Goal: Check status: Check status

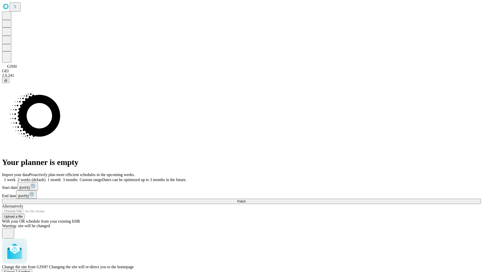
click at [30, 270] on span "Confirm" at bounding box center [25, 272] width 12 height 4
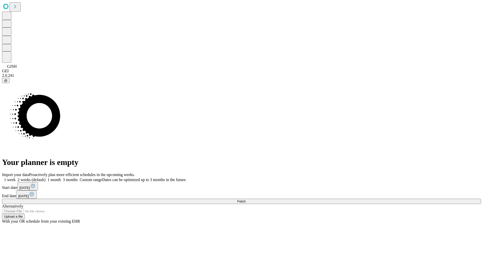
click at [16, 178] on label "1 week" at bounding box center [9, 180] width 14 height 4
click at [246, 199] on span "Fetch" at bounding box center [241, 201] width 8 height 4
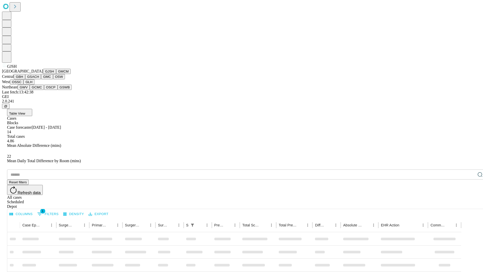
click at [56, 74] on button "GMCM" at bounding box center [63, 71] width 15 height 5
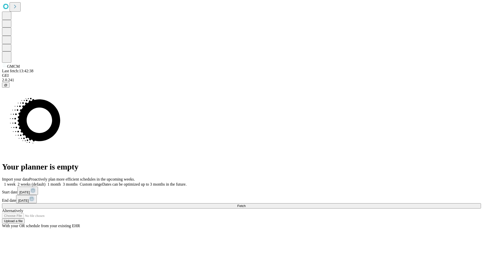
click at [16, 182] on label "1 week" at bounding box center [9, 184] width 14 height 4
click at [246, 204] on span "Fetch" at bounding box center [241, 206] width 8 height 4
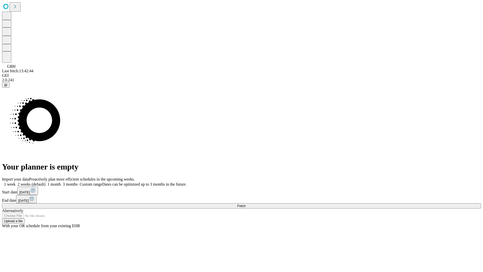
click at [16, 182] on label "1 week" at bounding box center [9, 184] width 14 height 4
click at [246, 204] on span "Fetch" at bounding box center [241, 206] width 8 height 4
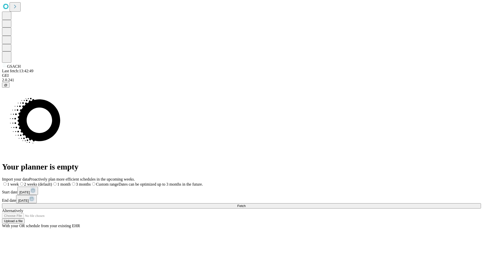
click at [19, 182] on label "1 week" at bounding box center [10, 184] width 17 height 4
click at [246, 204] on span "Fetch" at bounding box center [241, 206] width 8 height 4
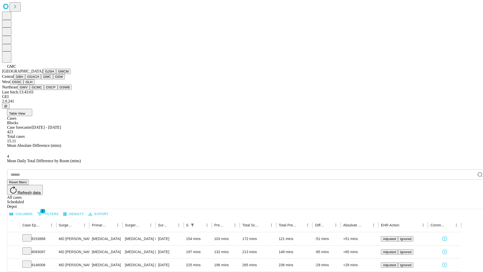
click at [53, 79] on button "OSW" at bounding box center [59, 76] width 12 height 5
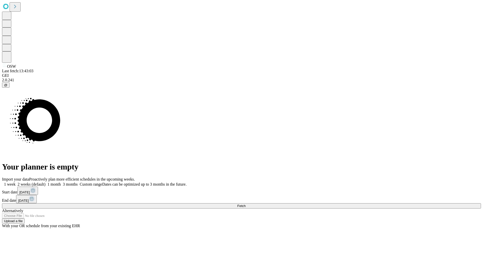
click at [16, 182] on label "1 week" at bounding box center [9, 184] width 14 height 4
click at [246, 204] on span "Fetch" at bounding box center [241, 206] width 8 height 4
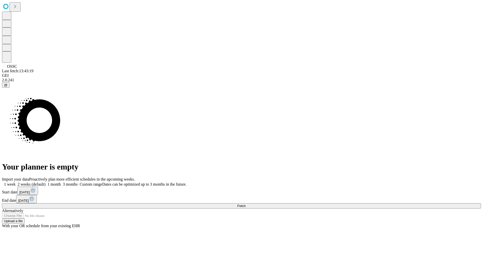
click at [16, 182] on label "1 week" at bounding box center [9, 184] width 14 height 4
click at [246, 204] on span "Fetch" at bounding box center [241, 206] width 8 height 4
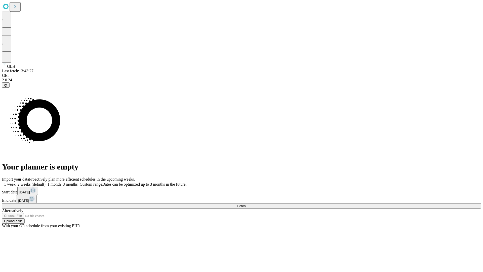
click at [16, 182] on label "1 week" at bounding box center [9, 184] width 14 height 4
click at [246, 204] on span "Fetch" at bounding box center [241, 206] width 8 height 4
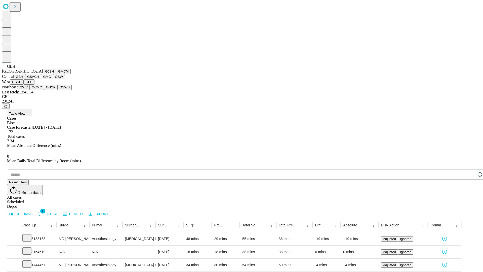
click at [30, 90] on button "GWV" at bounding box center [24, 87] width 12 height 5
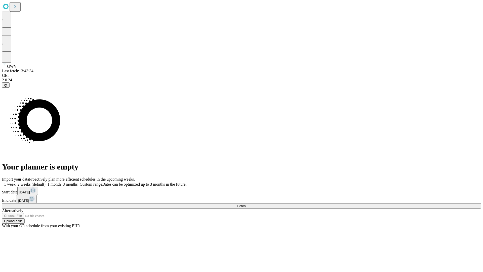
click at [16, 182] on label "1 week" at bounding box center [9, 184] width 14 height 4
click at [246, 204] on span "Fetch" at bounding box center [241, 206] width 8 height 4
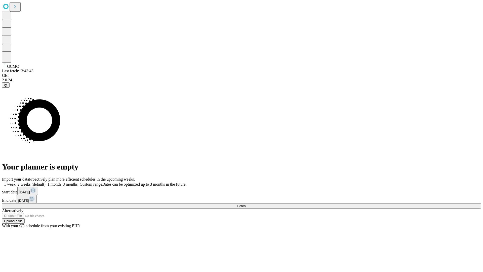
click at [16, 182] on label "1 week" at bounding box center [9, 184] width 14 height 4
click at [246, 204] on span "Fetch" at bounding box center [241, 206] width 8 height 4
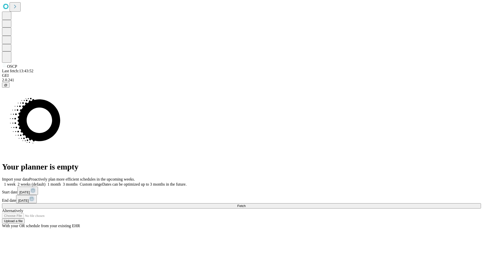
click at [16, 182] on label "1 week" at bounding box center [9, 184] width 14 height 4
click at [246, 204] on span "Fetch" at bounding box center [241, 206] width 8 height 4
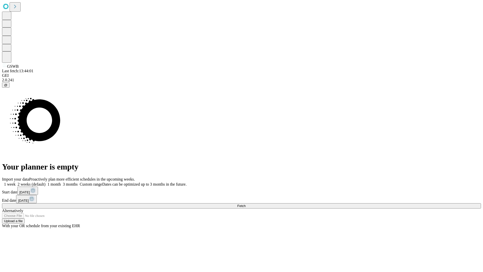
click at [16, 182] on label "1 week" at bounding box center [9, 184] width 14 height 4
click at [246, 204] on span "Fetch" at bounding box center [241, 206] width 8 height 4
